Goal: Check status: Check status

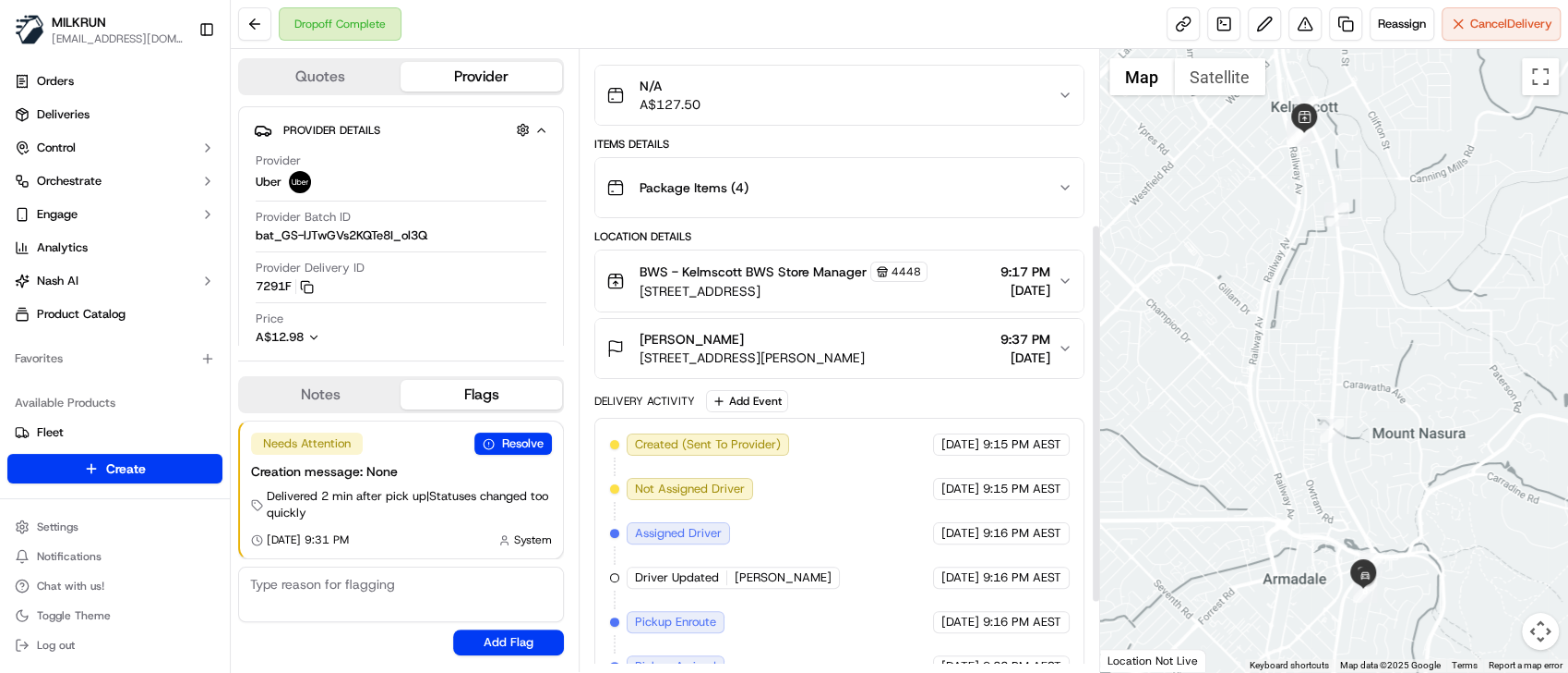
scroll to position [400, 0]
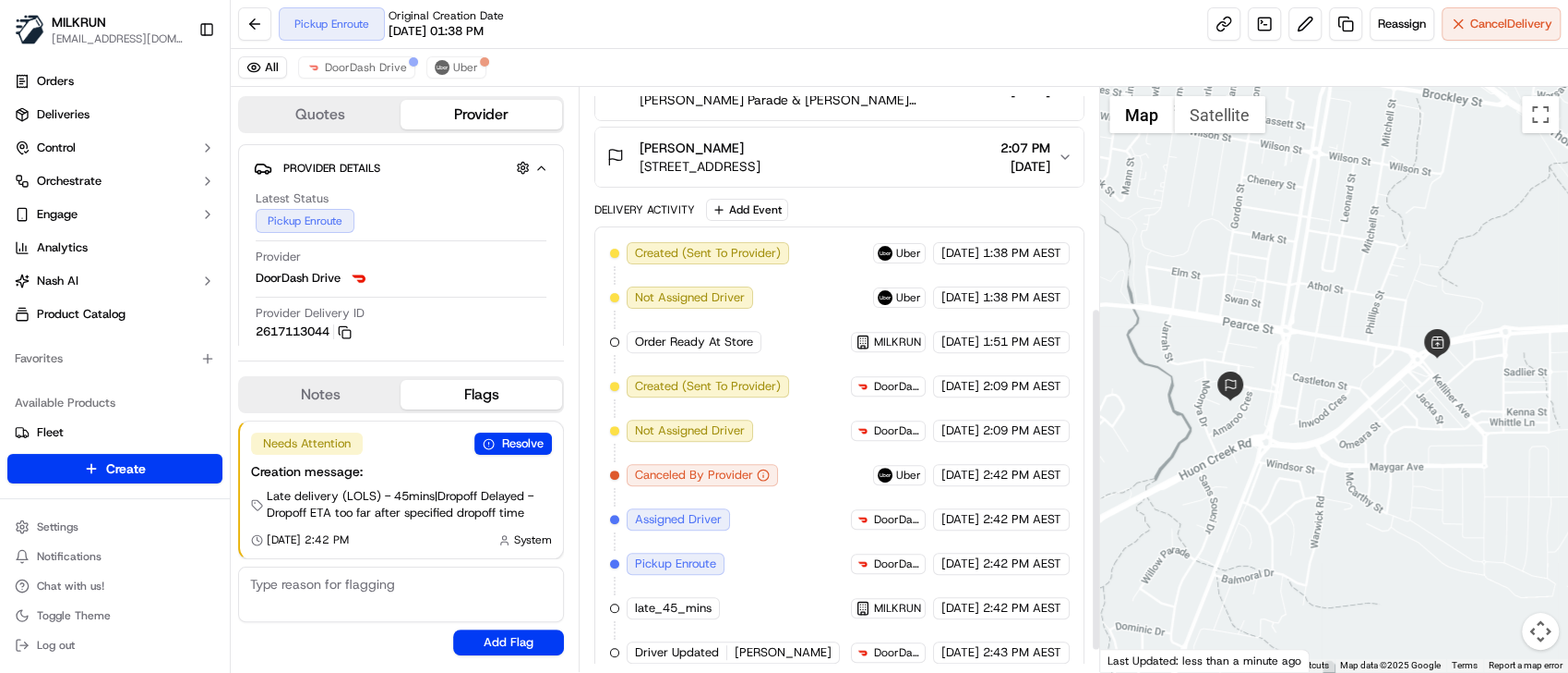
scroll to position [409, 0]
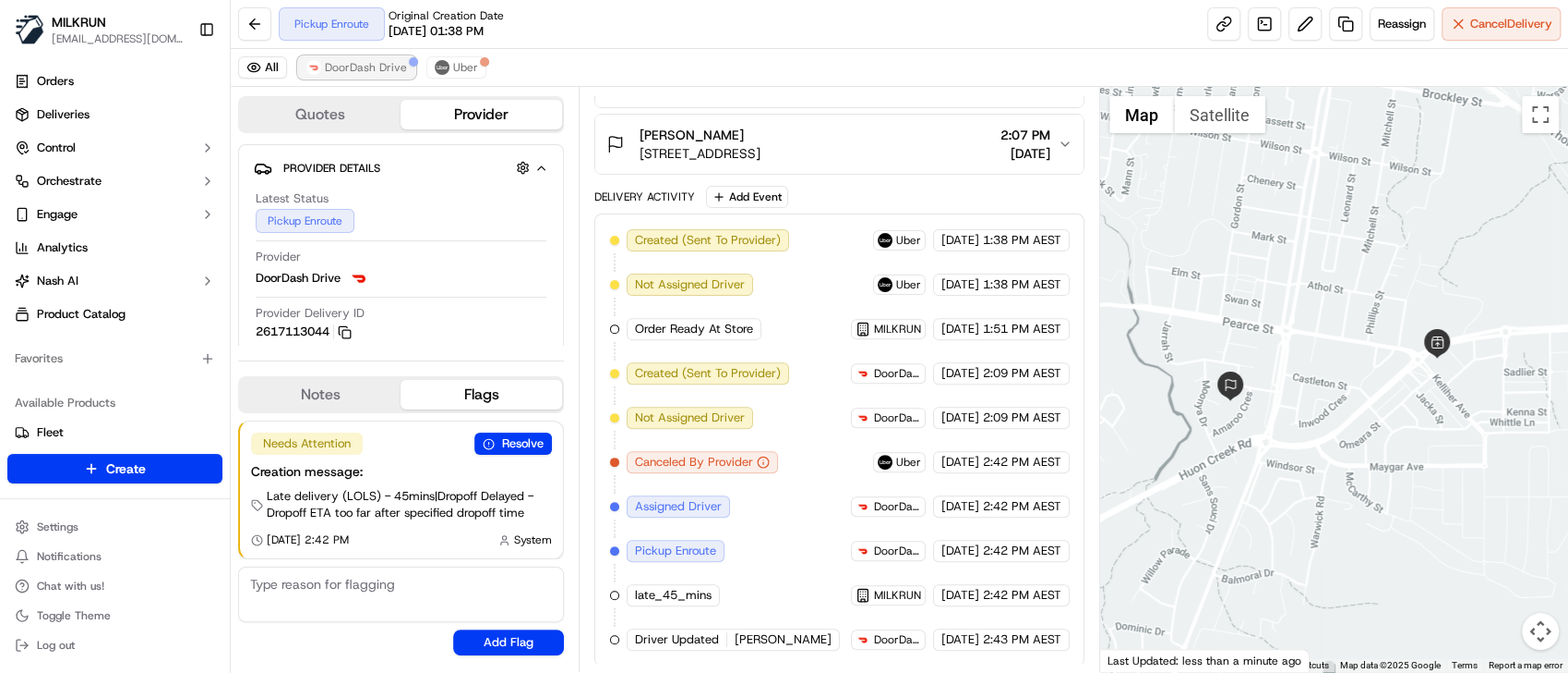
click at [358, 56] on button "DoorDash Drive" at bounding box center [356, 67] width 117 height 22
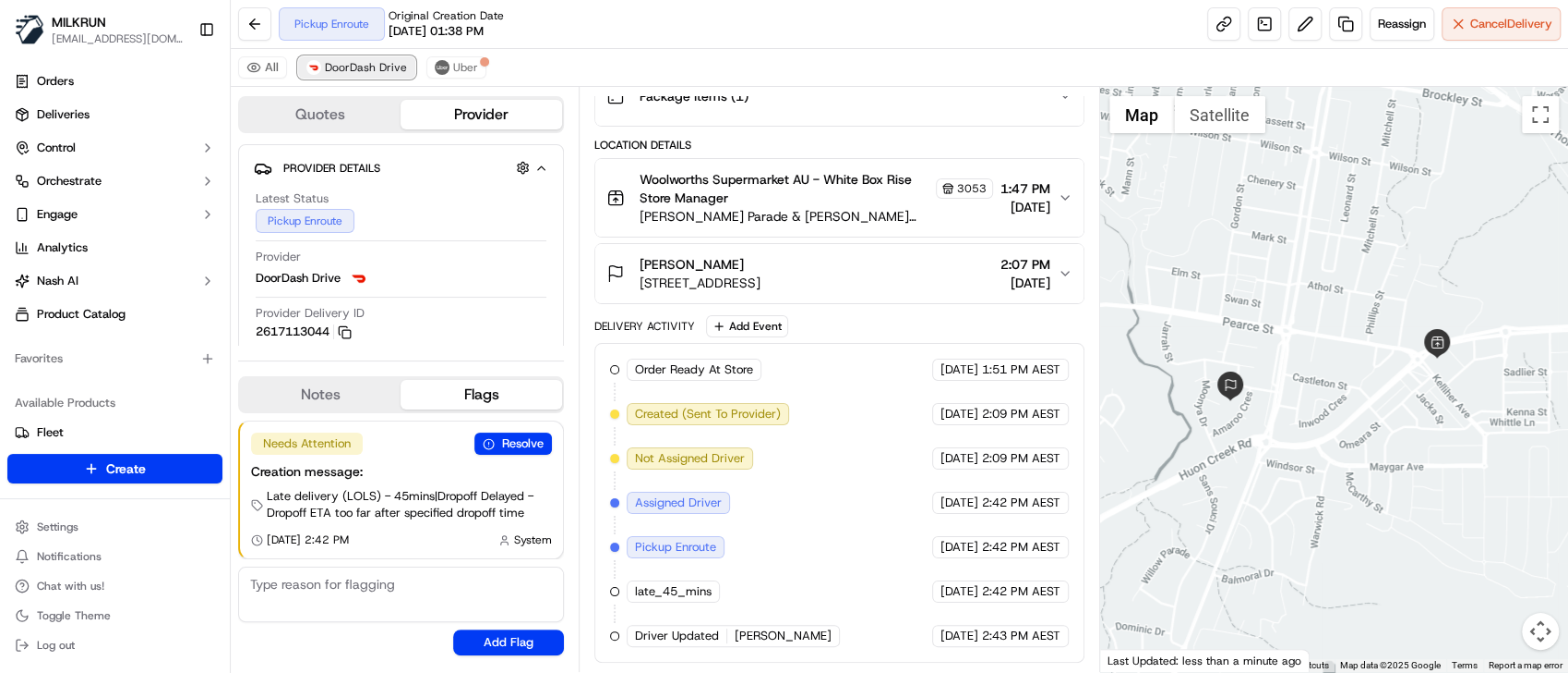
scroll to position [277, 0]
click at [1209, 22] on link at bounding box center [1223, 23] width 33 height 33
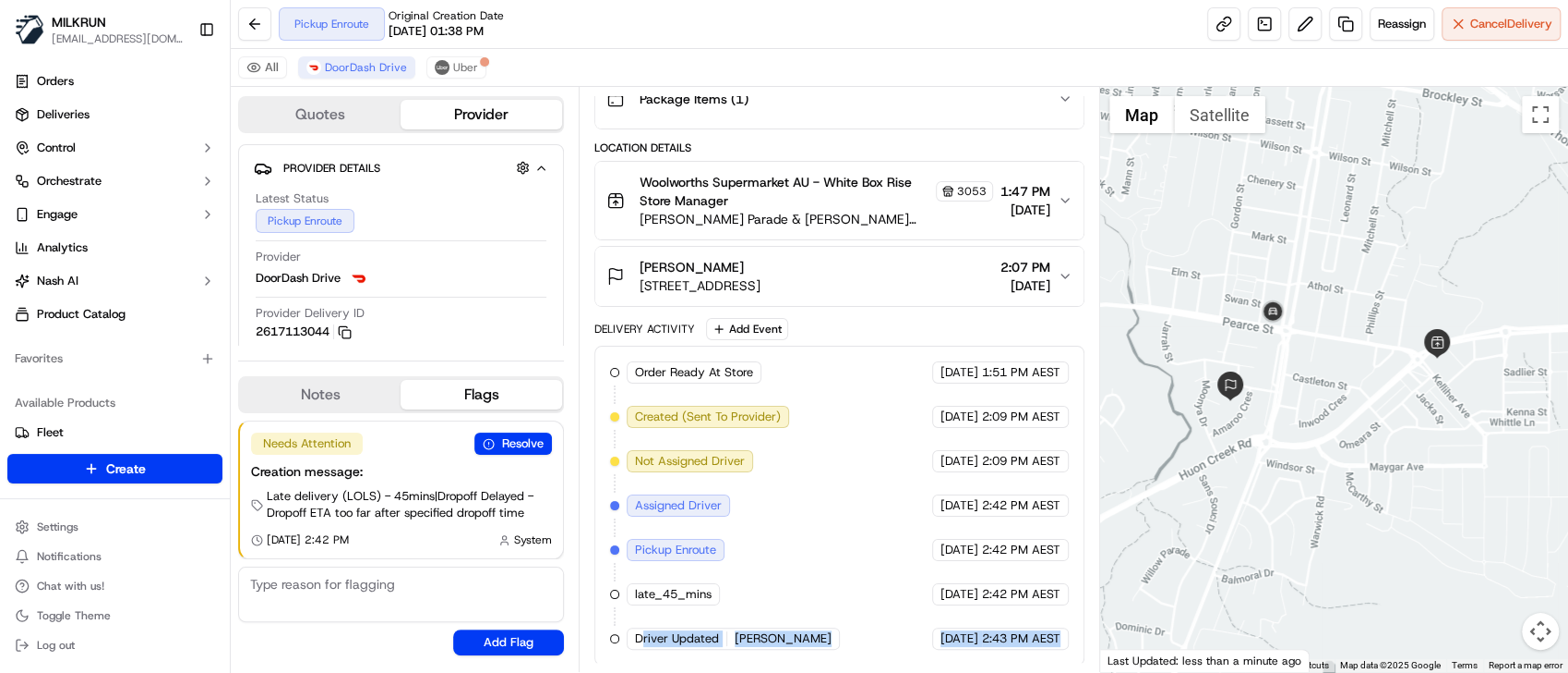
drag, startPoint x: 727, startPoint y: 638, endPoint x: 1062, endPoint y: 636, distance: 335.0
click at [1062, 636] on div "Order Ready At Store MILKRUN [DATE] 1:51 PM AEST Created (Sent To Provider) Doo…" at bounding box center [839, 505] width 459 height 288
